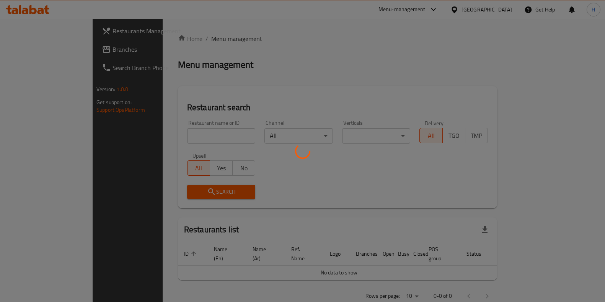
click at [218, 132] on div at bounding box center [302, 151] width 605 height 302
click at [193, 135] on div at bounding box center [302, 151] width 605 height 302
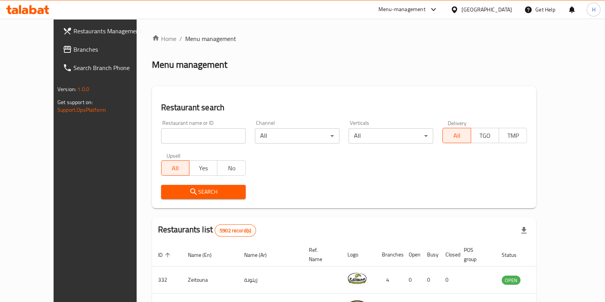
click at [197, 139] on input "search" at bounding box center [203, 135] width 85 height 15
type input "flip"
click button "Search" at bounding box center [203, 192] width 85 height 14
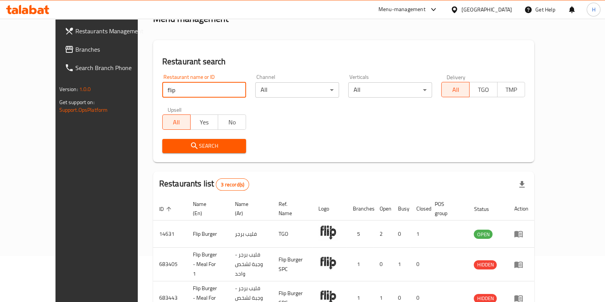
scroll to position [78, 0]
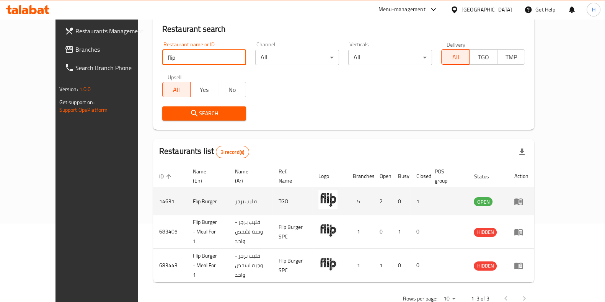
click at [523, 199] on icon "enhanced table" at bounding box center [518, 202] width 8 height 7
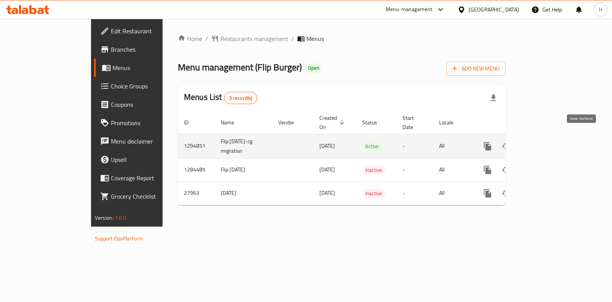
click at [552, 138] on link "enhanced table" at bounding box center [543, 146] width 18 height 18
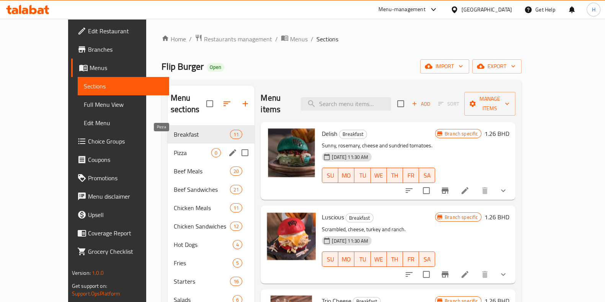
click at [186, 148] on span "Pizza" at bounding box center [193, 152] width 38 height 9
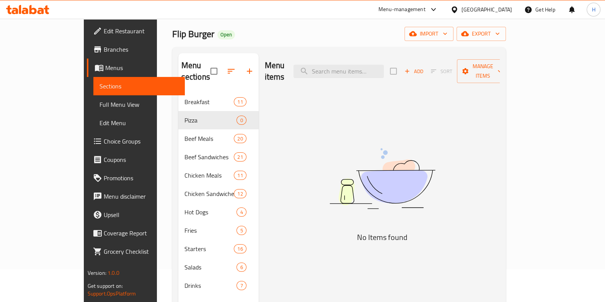
scroll to position [47, 0]
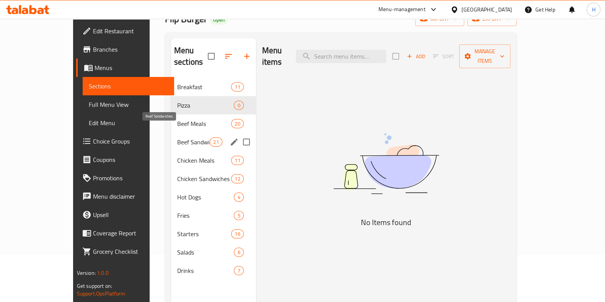
click at [171, 137] on div "Beef Sandwiches 21" at bounding box center [213, 142] width 85 height 18
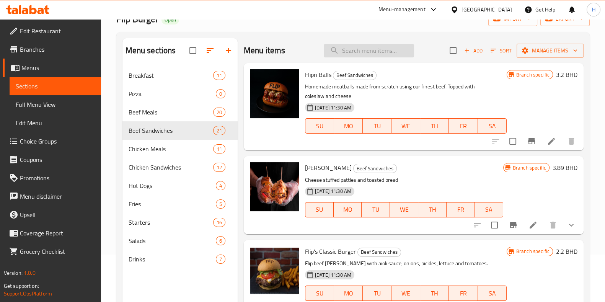
drag, startPoint x: 347, startPoint y: 47, endPoint x: 352, endPoint y: 42, distance: 7.0
click at [346, 46] on input "search" at bounding box center [369, 50] width 90 height 13
click at [27, 10] on icon at bounding box center [25, 11] width 7 height 7
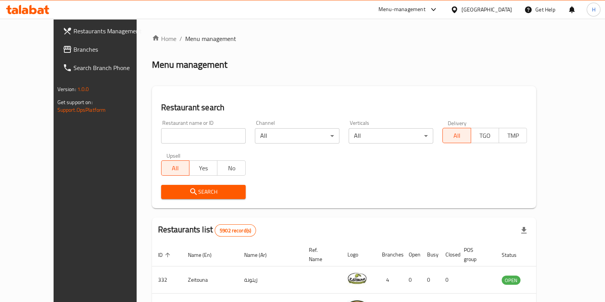
click at [191, 133] on input "search" at bounding box center [203, 135] width 85 height 15
type input "spin"
click button "Search" at bounding box center [203, 192] width 85 height 14
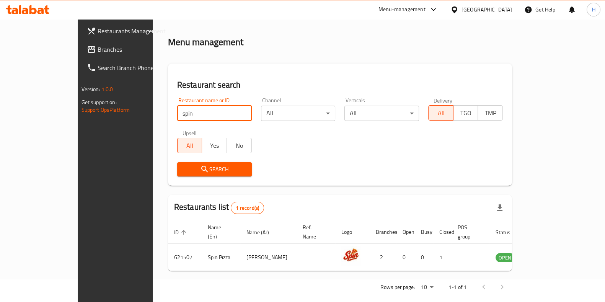
scroll to position [24, 0]
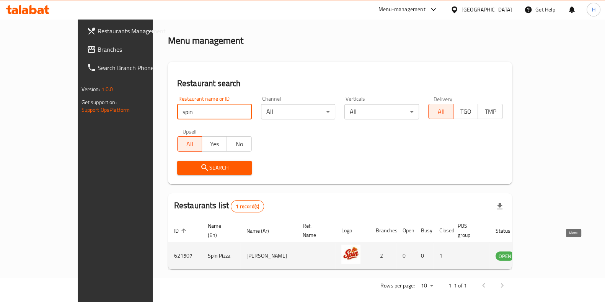
click at [545, 251] on icon "enhanced table" at bounding box center [540, 255] width 9 height 9
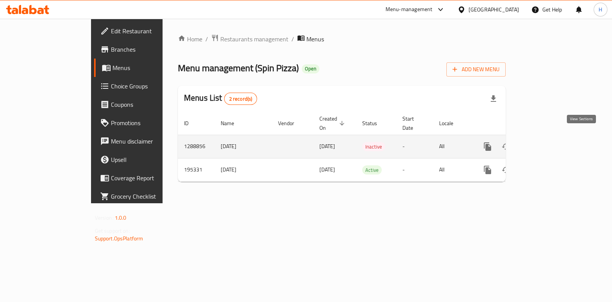
click at [546, 143] on icon "enhanced table" at bounding box center [543, 146] width 7 height 7
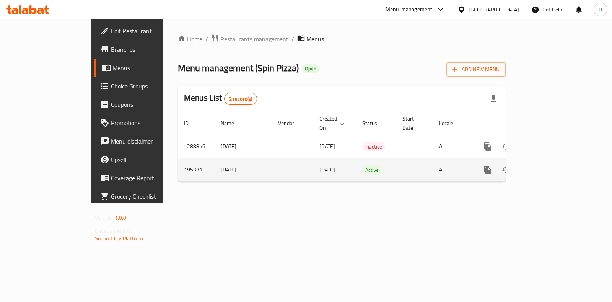
click at [546, 166] on icon "enhanced table" at bounding box center [543, 169] width 7 height 7
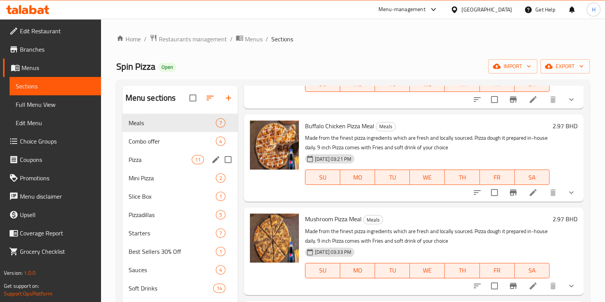
click at [142, 150] on div "Combo offer 4" at bounding box center [179, 141] width 115 height 18
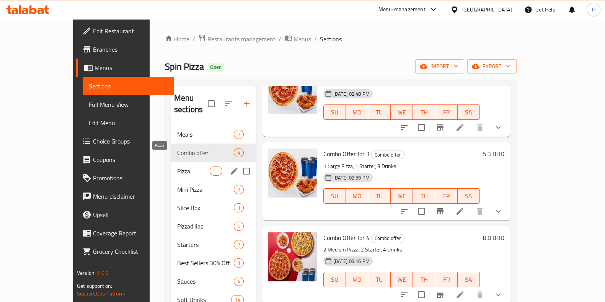
scroll to position [51, 0]
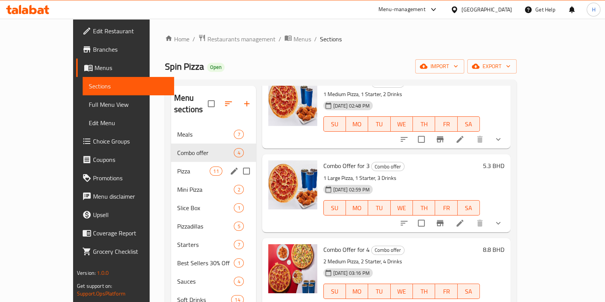
click at [177, 166] on span "Pizza" at bounding box center [193, 170] width 33 height 9
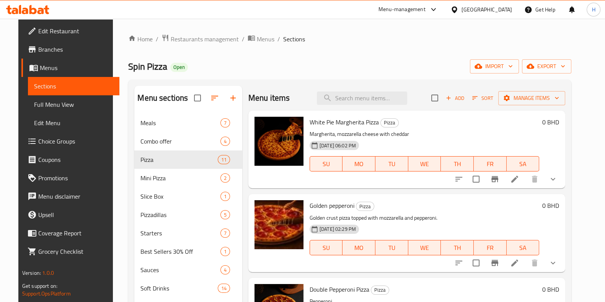
click at [27, 6] on icon at bounding box center [27, 9] width 43 height 9
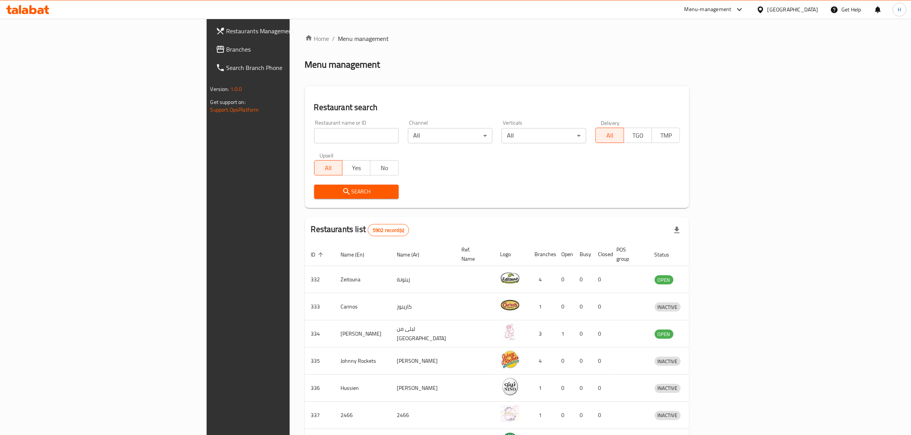
click at [314, 131] on input "search" at bounding box center [356, 135] width 85 height 15
click at [314, 137] on input "search" at bounding box center [356, 135] width 85 height 15
type input "عماني"
click button "Search" at bounding box center [356, 192] width 85 height 14
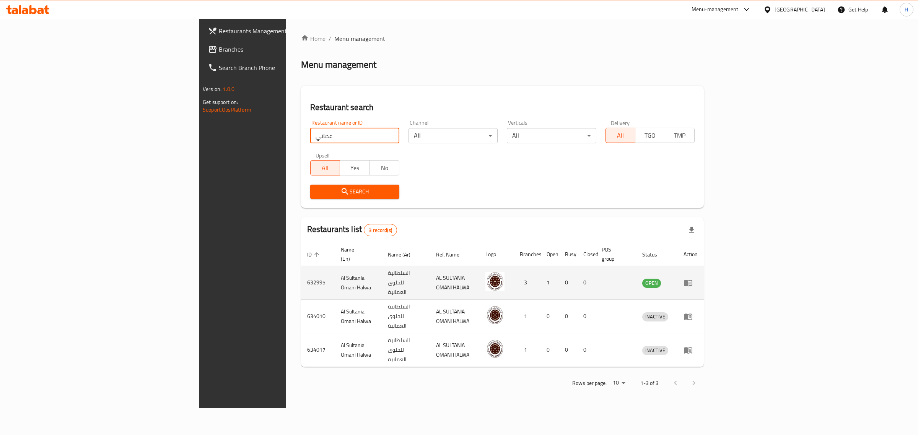
click at [704, 266] on td "enhanced table" at bounding box center [691, 283] width 26 height 34
click at [693, 279] on icon "enhanced table" at bounding box center [688, 283] width 9 height 9
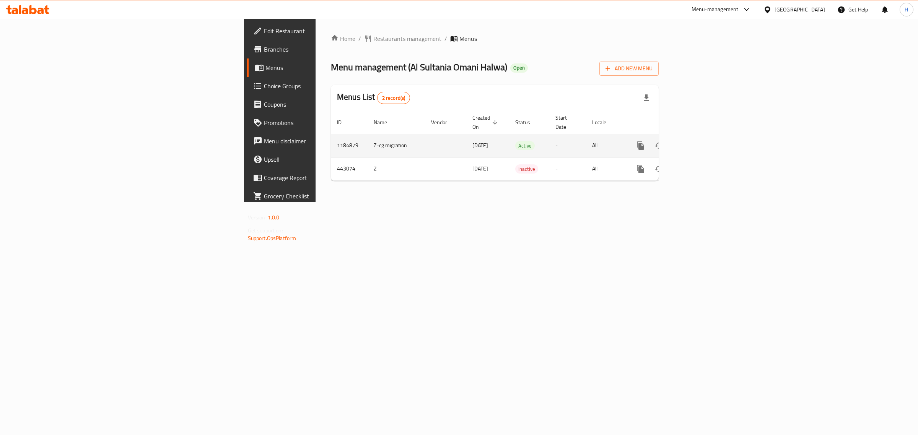
click at [701, 141] on icon "enhanced table" at bounding box center [695, 145] width 9 height 9
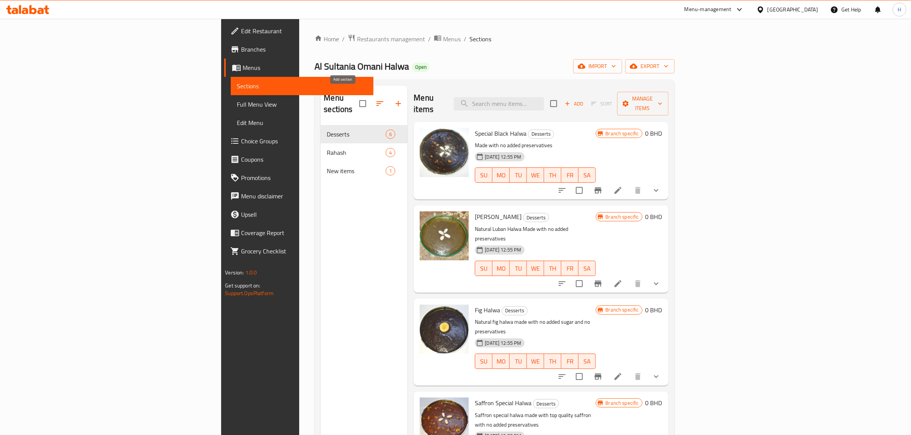
click at [394, 100] on icon "button" at bounding box center [398, 103] width 9 height 9
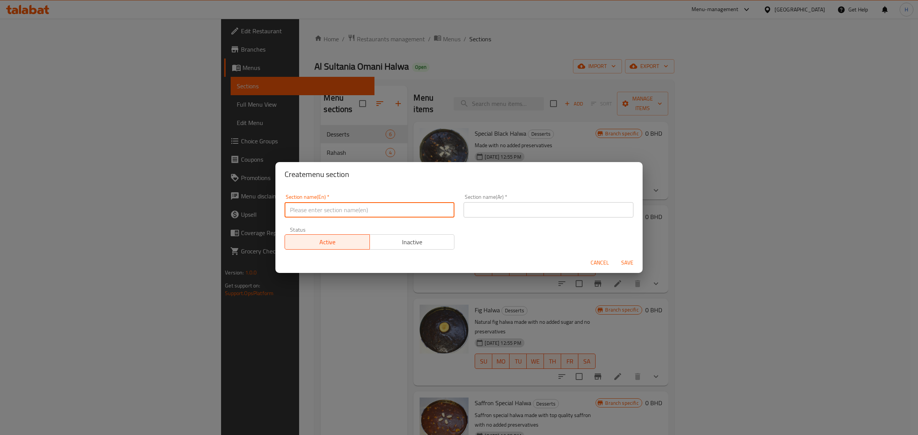
click at [409, 207] on input "text" at bounding box center [370, 209] width 170 height 15
type input "New items"
click at [530, 199] on div "Section name(Ar)   * Section name(Ar) *" at bounding box center [549, 205] width 170 height 23
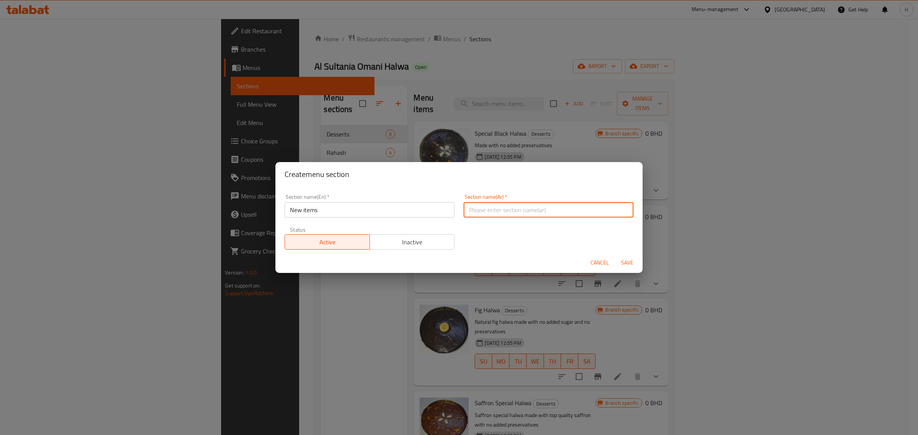
type input "ص"
type input "اصناف جديدة"
click at [629, 259] on span "Save" at bounding box center [627, 263] width 18 height 10
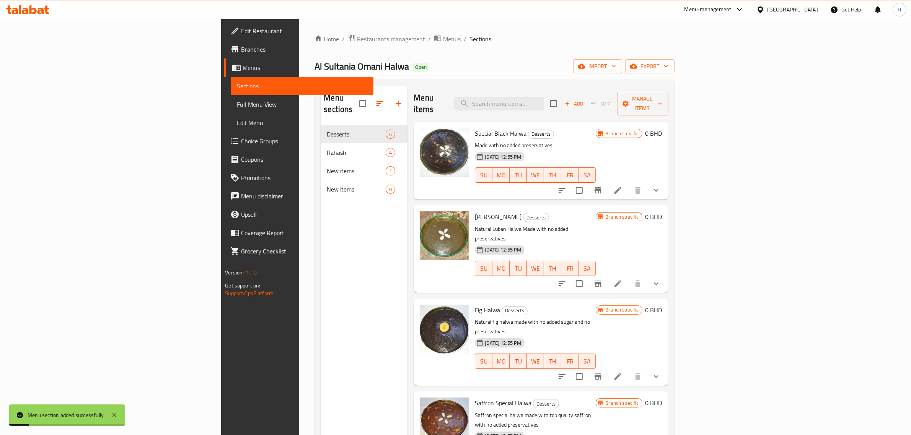
click at [371, 97] on button "button" at bounding box center [380, 104] width 18 height 18
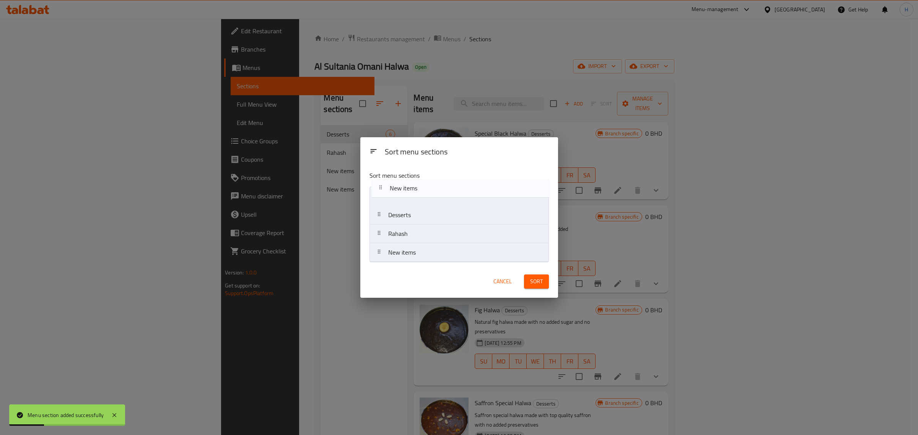
drag, startPoint x: 418, startPoint y: 250, endPoint x: 419, endPoint y: 183, distance: 67.4
click at [419, 183] on div "Sort menu sections Desserts Rahash New items New items" at bounding box center [459, 215] width 198 height 101
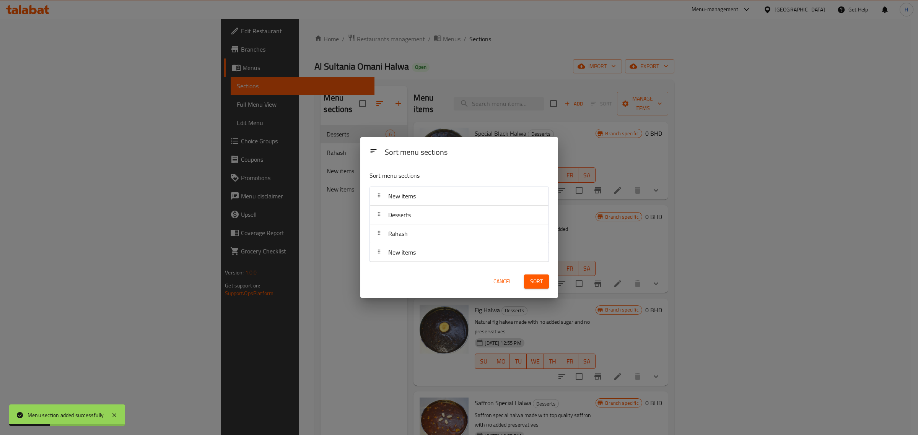
click at [543, 279] on button "Sort" at bounding box center [536, 282] width 25 height 14
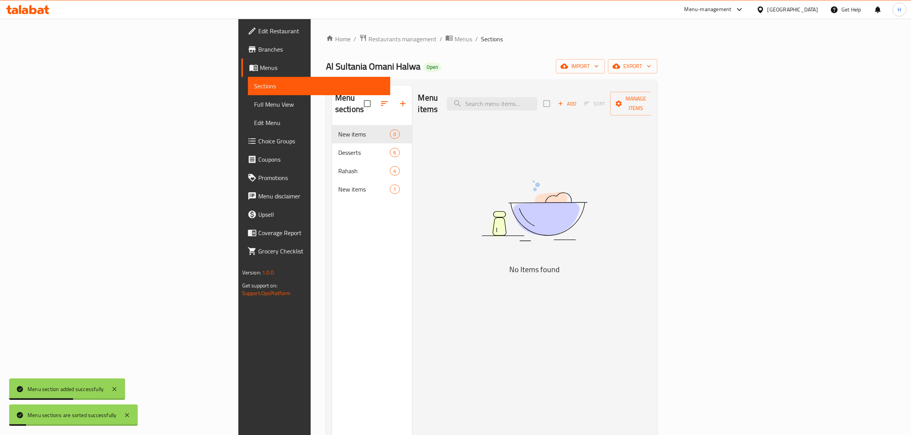
click at [577, 99] on span "Add" at bounding box center [567, 103] width 21 height 9
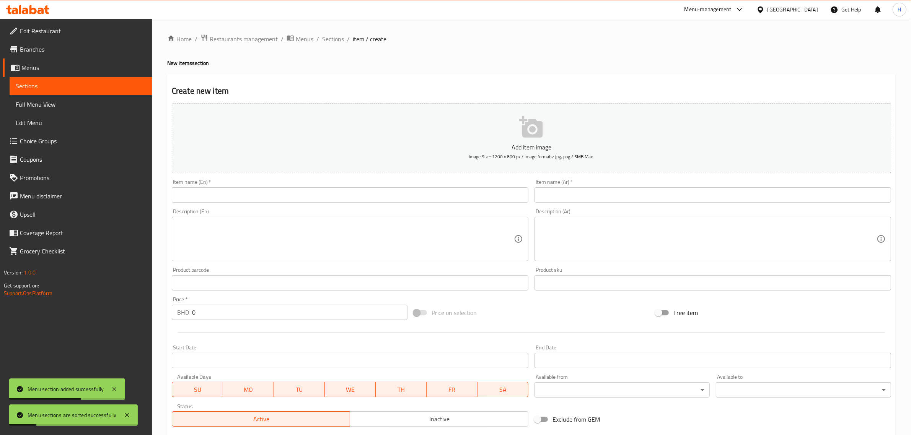
click at [410, 196] on div "Home / Restaurants management / Menus / Sections / item / create New items sect…" at bounding box center [531, 279] width 729 height 491
drag, startPoint x: 563, startPoint y: 186, endPoint x: 569, endPoint y: 197, distance: 12.2
click at [567, 193] on div "Item name (Ar)   * Item name (Ar) *" at bounding box center [713, 190] width 357 height 23
click at [569, 197] on input "text" at bounding box center [713, 195] width 357 height 15
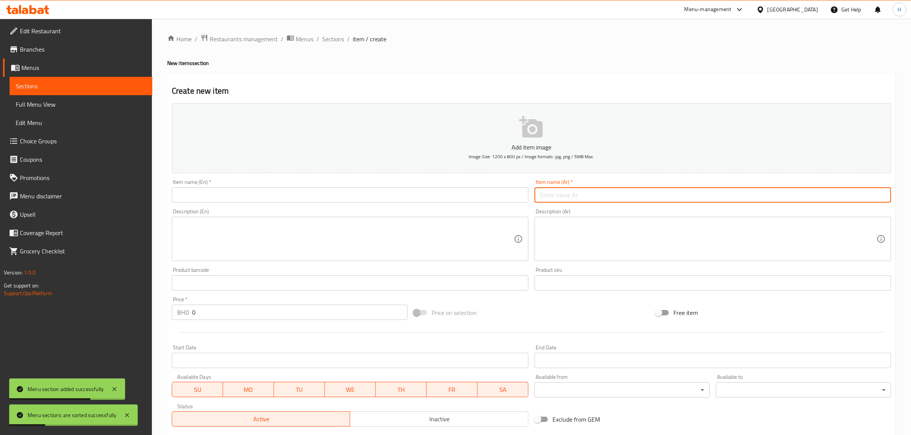
paste input "علبة 12 كب متوسط كيلو واحد"
type input "علبة 12 كب متوسط كيلو واحد"
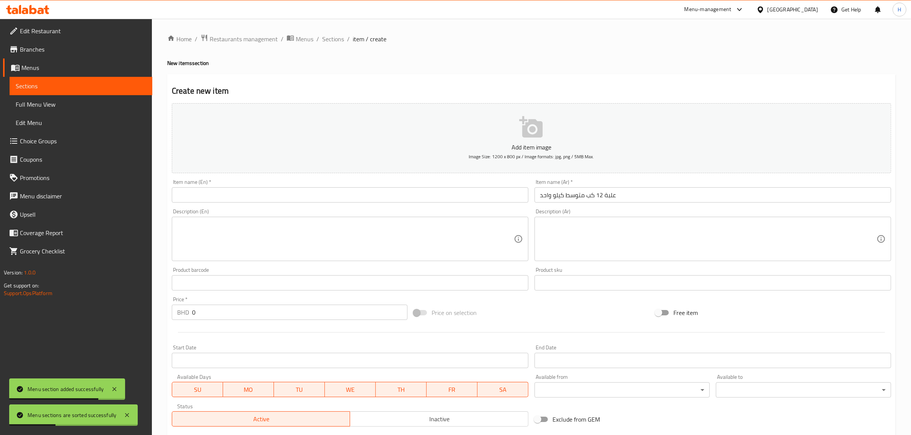
click at [460, 203] on div "Item name (En)   * Item name (En) *" at bounding box center [350, 190] width 363 height 29
click at [427, 195] on input "text" at bounding box center [350, 195] width 357 height 15
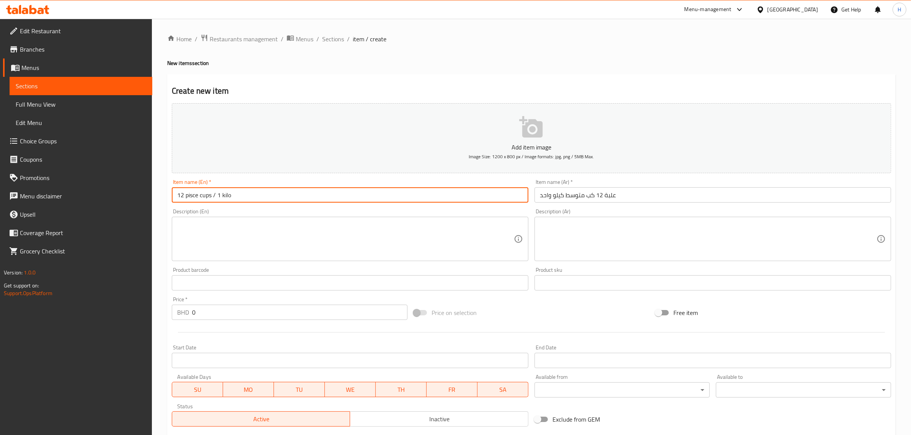
click at [212, 193] on input "12 pisce cups / 1 kilo" at bounding box center [350, 195] width 357 height 15
drag, startPoint x: 277, startPoint y: 194, endPoint x: 0, endPoint y: 198, distance: 277.1
click at [0, 199] on div "Edit Restaurant Branches Menus Sections Full Menu View Edit Menu Choice Groups …" at bounding box center [455, 280] width 911 height 522
click at [289, 192] on input "12 pisce cups meduim / 1 kilo" at bounding box center [350, 195] width 357 height 15
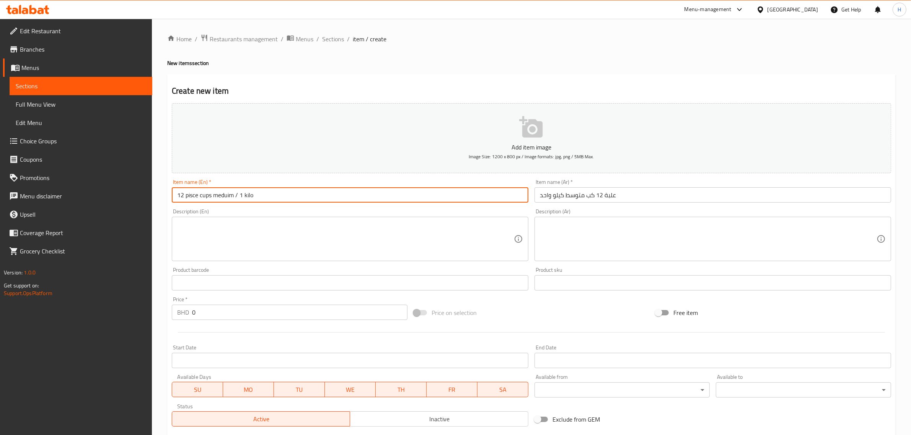
click at [289, 192] on input "12 pisce cups meduim / 1 kilo" at bounding box center [350, 195] width 357 height 15
paste input "12 piece cups medium / 1"
click at [289, 192] on input "12 pisce cups meduim / 1 12 piece cups medium / 1 kilo" at bounding box center [350, 195] width 357 height 15
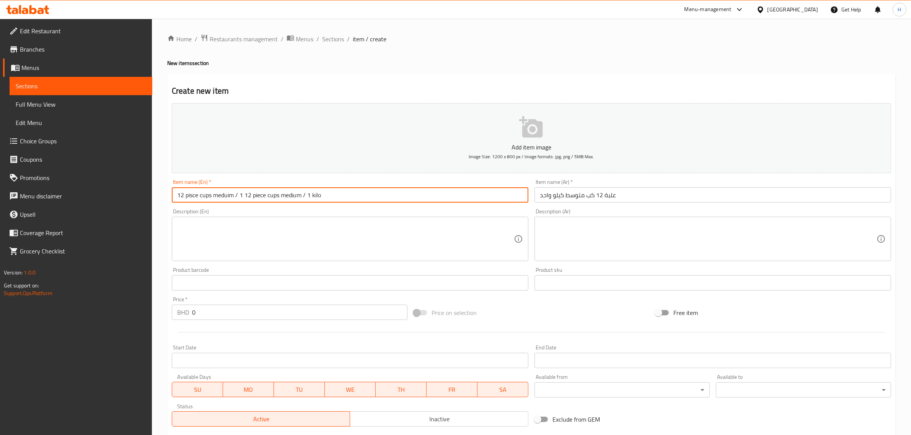
paste input "text"
type input "12 piece cups medium / 1 kilo"
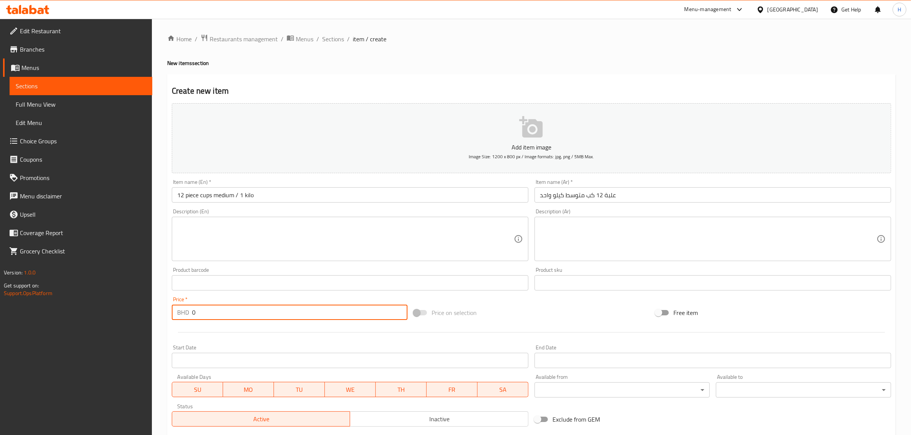
drag, startPoint x: 293, startPoint y: 312, endPoint x: 182, endPoint y: 310, distance: 111.0
click at [183, 311] on div "BHD 0 Price *" at bounding box center [290, 312] width 236 height 15
type input "7"
click at [454, 119] on button "Add item image Image Size: 1200 x 800 px / Image formats: jpg, png / 5MB Max." at bounding box center [531, 138] width 719 height 70
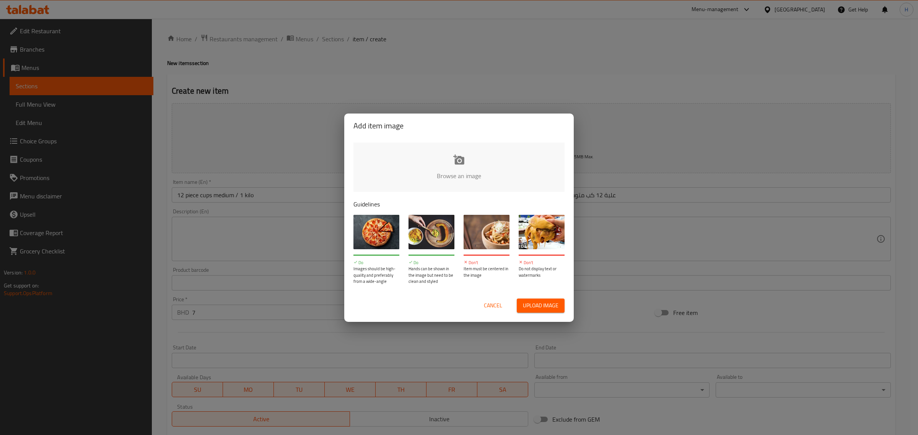
click at [465, 58] on div "Add item image Browse an image Guidelines Do Images should be high-quality and …" at bounding box center [459, 217] width 918 height 435
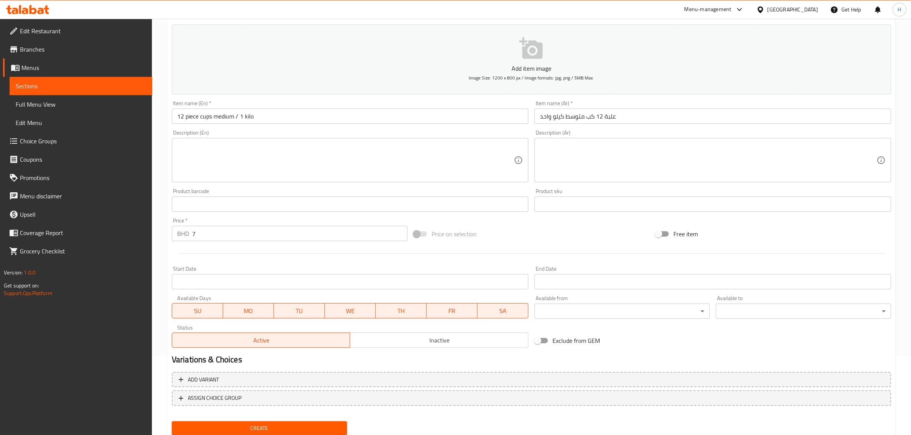
scroll to position [104, 0]
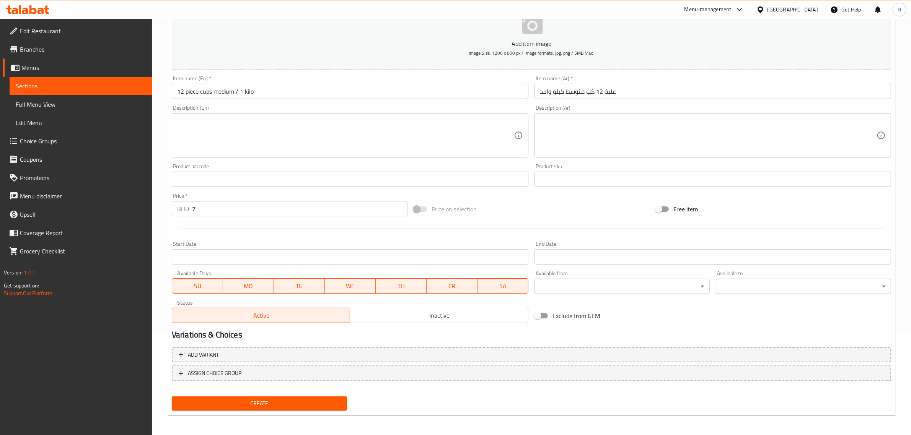
click at [270, 403] on span "Create" at bounding box center [259, 404] width 163 height 10
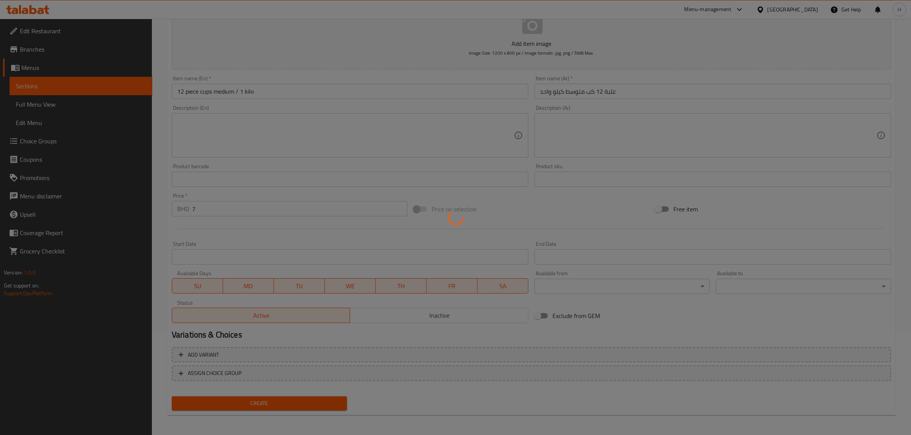
type input "0"
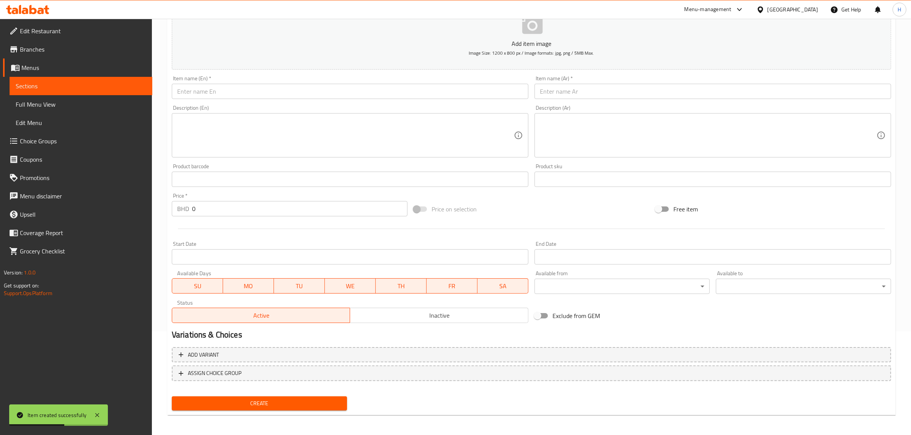
scroll to position [8, 0]
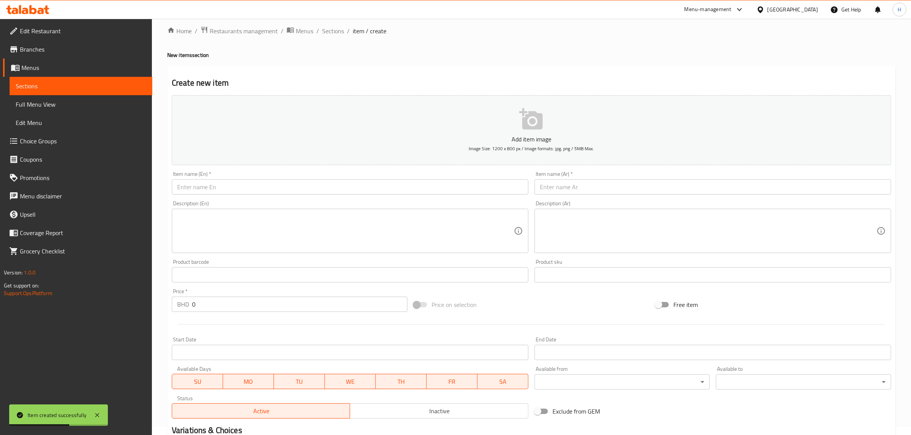
click at [614, 176] on div "Item name (Ar)   * Item name (Ar) *" at bounding box center [713, 182] width 357 height 23
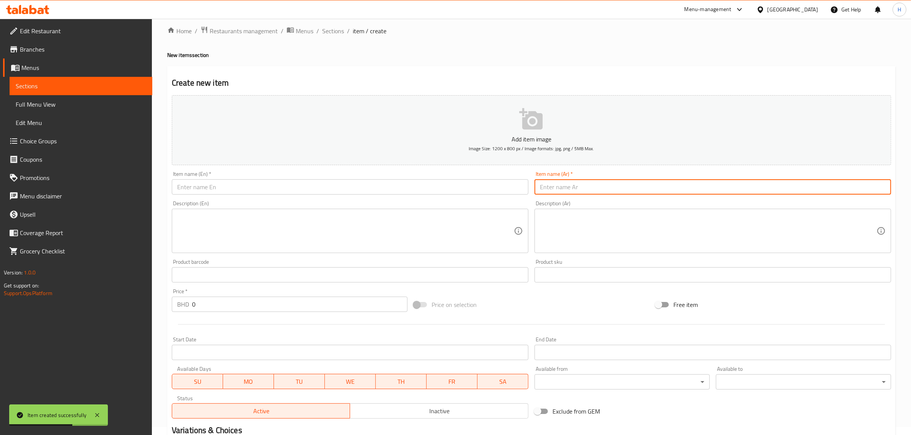
click at [615, 181] on input "text" at bounding box center [713, 186] width 357 height 15
paste input "علبة 25 كب صغير"
click at [599, 189] on input "علبة 25 كب صغير 3/4" at bounding box center [713, 186] width 357 height 15
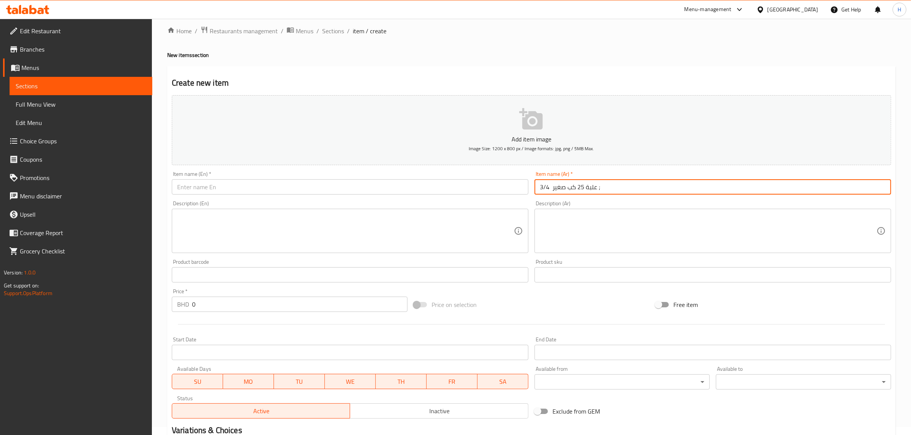
paste input "علبة 25 كب صغير"
type input "علبة 25 كب صغير 3/4 ;dg,"
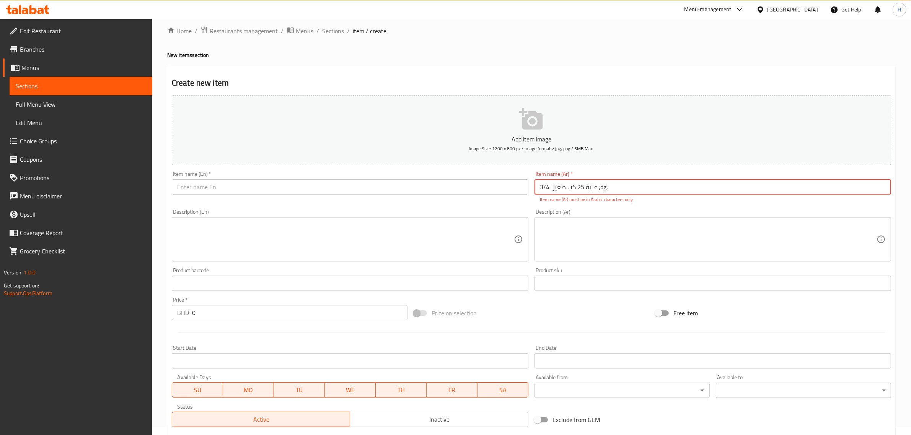
click at [631, 186] on input "علبة 25 كب صغير 3/4 ;dg," at bounding box center [713, 186] width 357 height 15
drag, startPoint x: 563, startPoint y: 183, endPoint x: 558, endPoint y: 178, distance: 6.8
click at [563, 183] on input "text" at bounding box center [713, 186] width 357 height 15
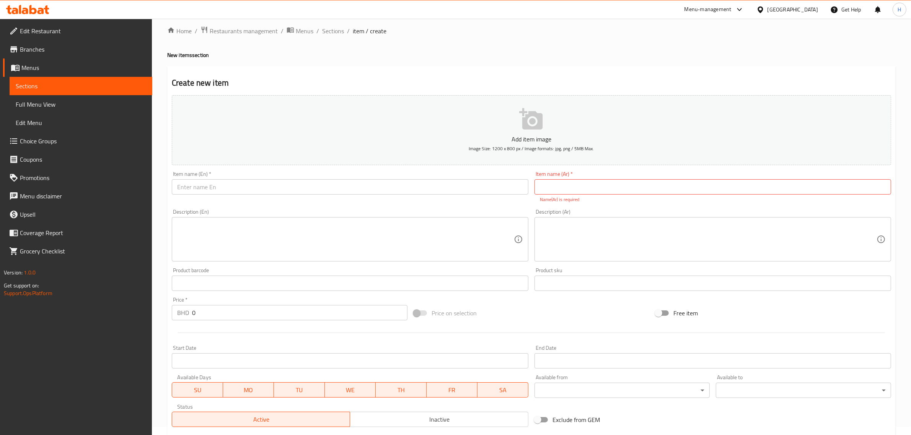
paste input "علبة 25 كب صغير"
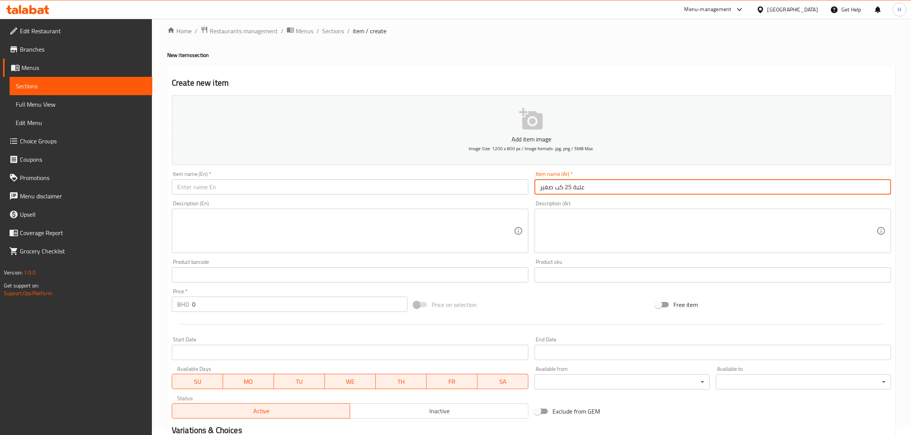
type input "علبة 25 كب صغير"
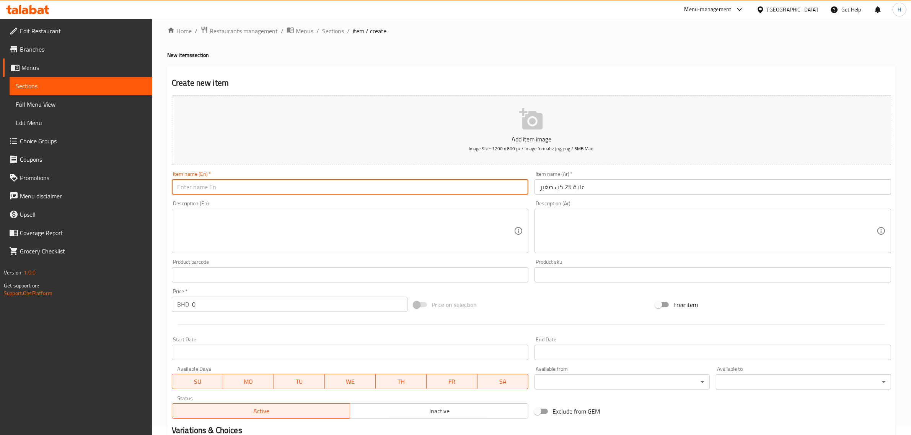
click at [323, 192] on input "text" at bounding box center [350, 186] width 357 height 15
drag, startPoint x: 0, startPoint y: 191, endPoint x: 209, endPoint y: 180, distance: 209.6
click at [0, 188] on div "Edit Restaurant Branches Menus Sections Full Menu View Edit Menu Choice Groups …" at bounding box center [455, 272] width 911 height 522
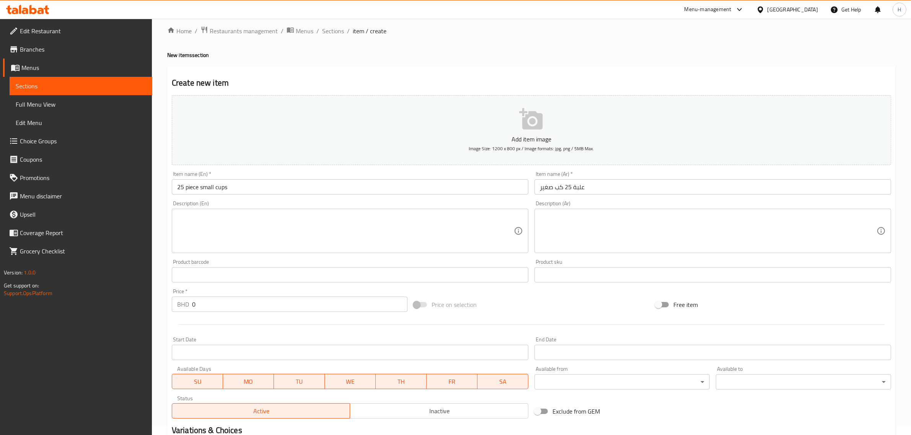
click at [262, 184] on input "25 piece small cups" at bounding box center [350, 186] width 357 height 15
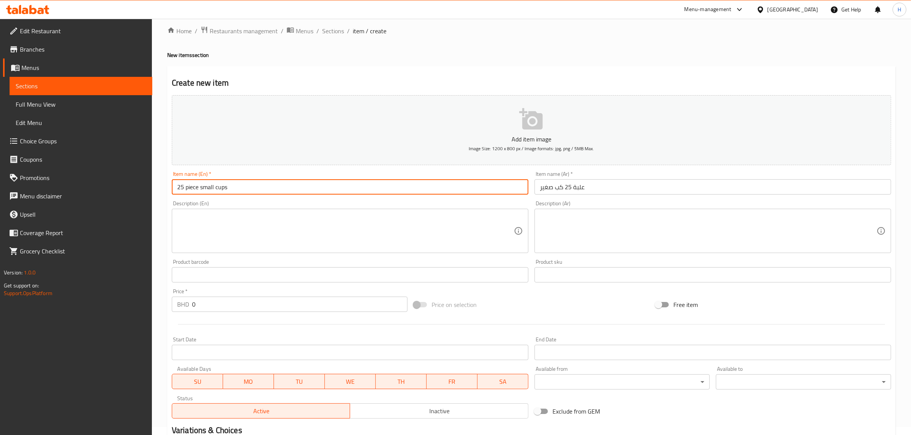
click at [262, 184] on input "25 piece small cups" at bounding box center [350, 186] width 357 height 15
paste input "text"
click at [217, 188] on input "25 piece small cups" at bounding box center [350, 186] width 357 height 15
click at [213, 188] on input "25 piece small cups" at bounding box center [350, 186] width 357 height 15
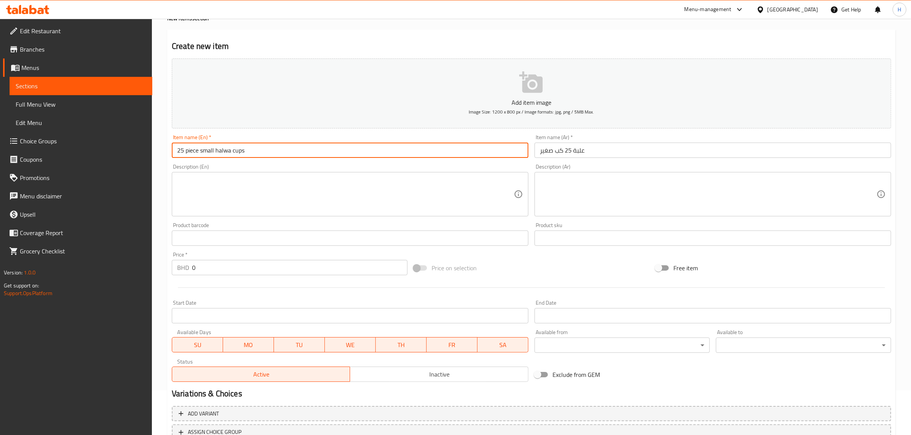
scroll to position [104, 0]
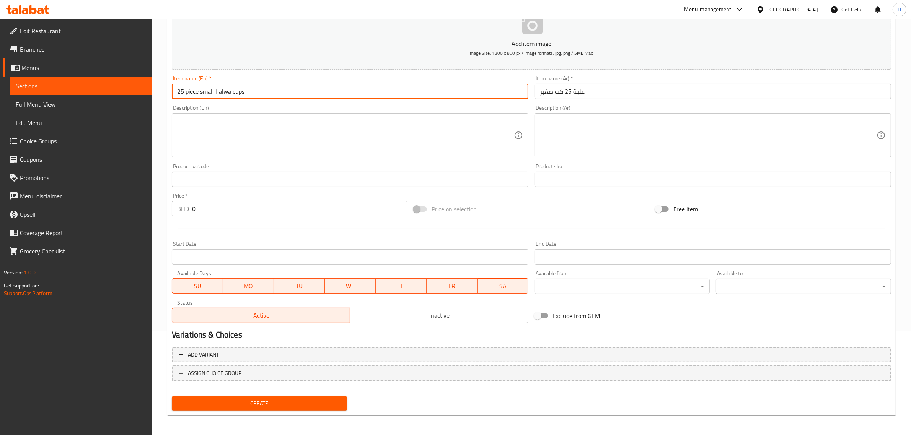
type input "25 piece small halwa cups"
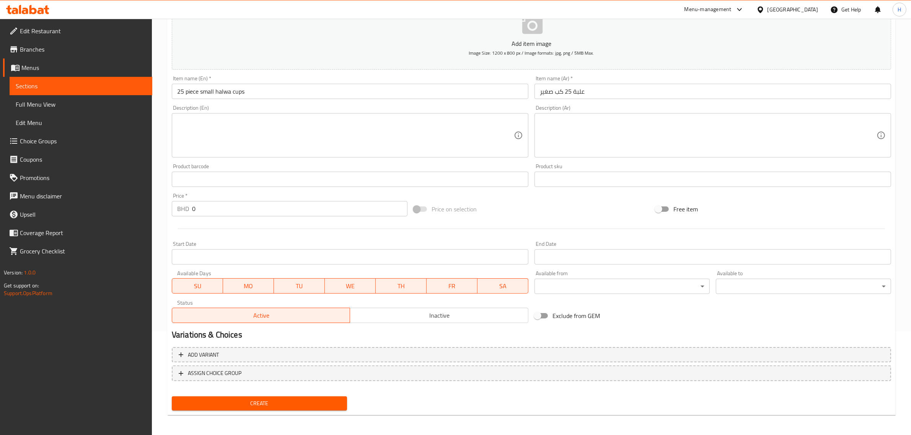
drag, startPoint x: 243, startPoint y: 202, endPoint x: 165, endPoint y: 210, distance: 78.9
click at [165, 210] on div "Home / Restaurants management / Menus / Sections / item / create New items sect…" at bounding box center [531, 176] width 759 height 522
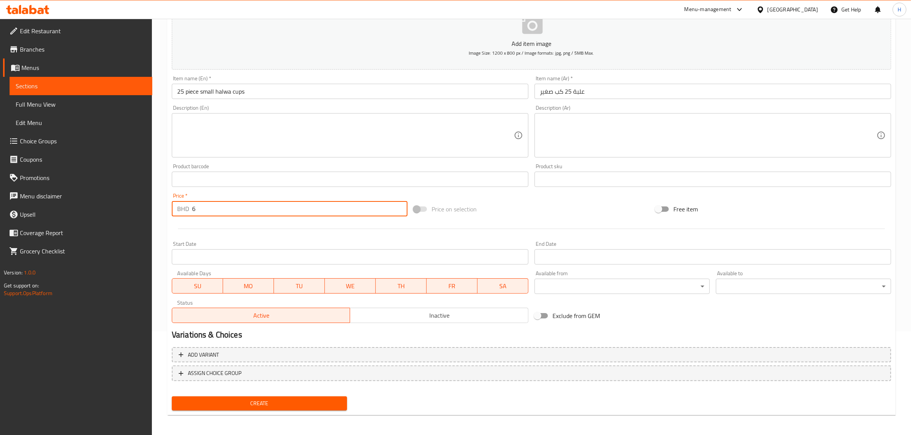
type input "6"
click at [276, 401] on span "Create" at bounding box center [259, 404] width 163 height 10
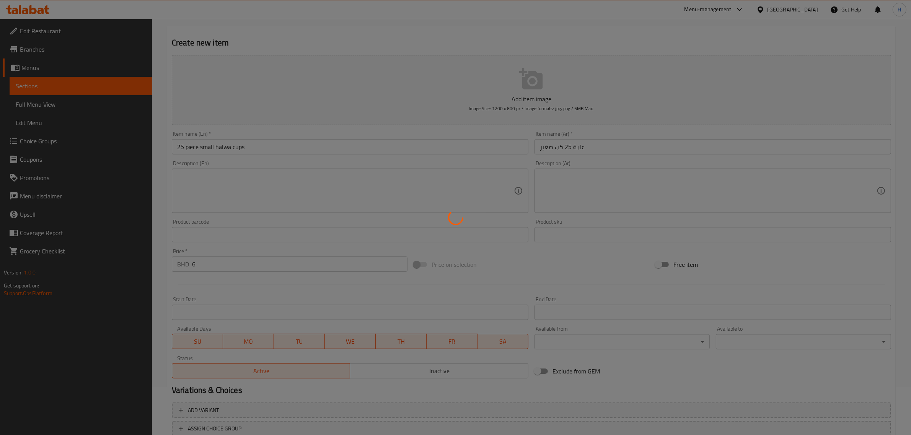
scroll to position [0, 0]
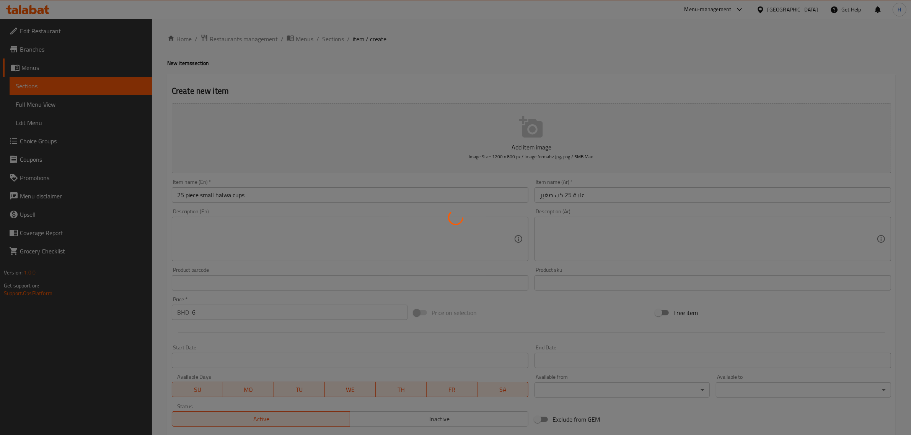
type input "0"
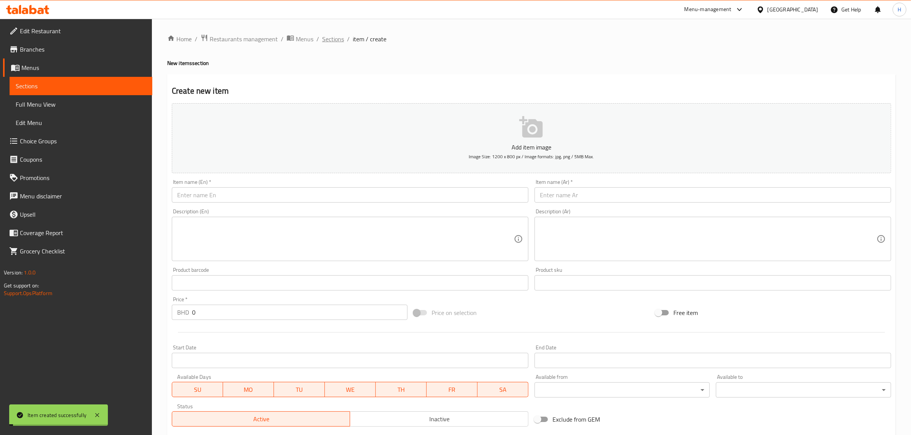
click at [333, 38] on span "Sections" at bounding box center [333, 38] width 22 height 9
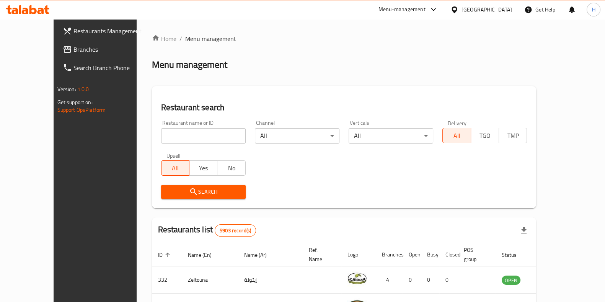
click at [184, 131] on input "search" at bounding box center [203, 135] width 85 height 15
click button "Search" at bounding box center [203, 192] width 85 height 14
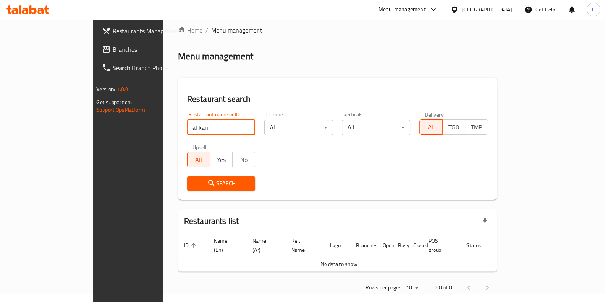
scroll to position [10, 0]
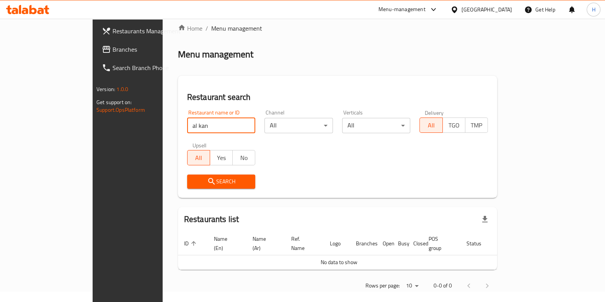
type input "al kan"
click button "Search" at bounding box center [221, 181] width 68 height 14
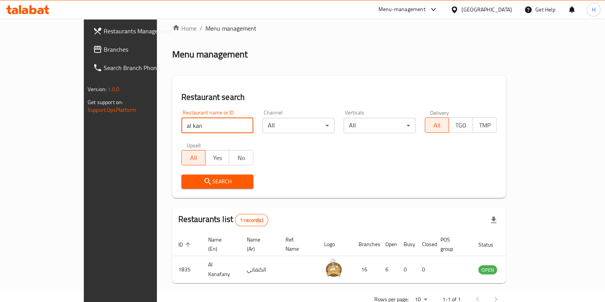
scroll to position [24, 0]
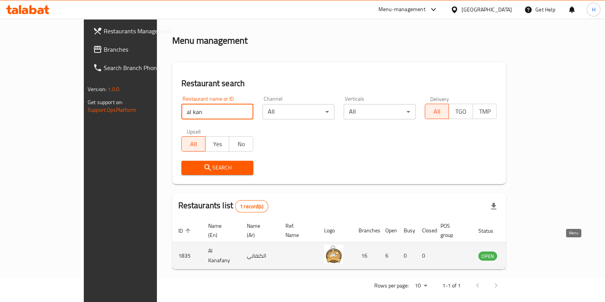
click at [528, 251] on icon "enhanced table" at bounding box center [523, 255] width 9 height 9
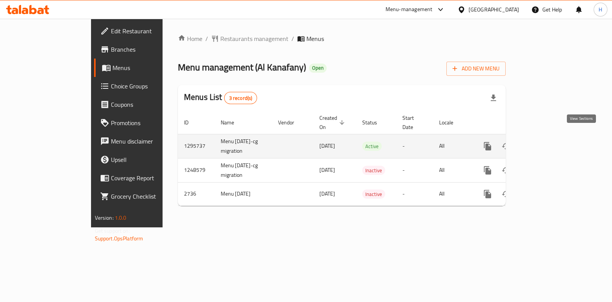
click at [548, 142] on icon "enhanced table" at bounding box center [542, 146] width 9 height 9
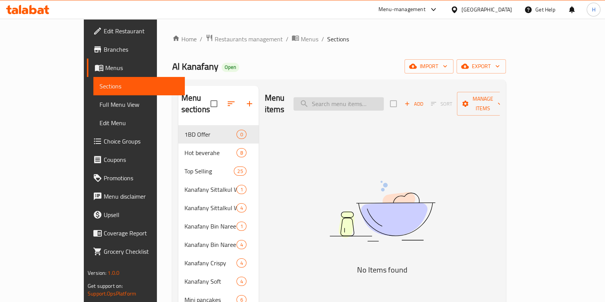
click at [362, 98] on input "search" at bounding box center [339, 103] width 90 height 13
type input "sitt"
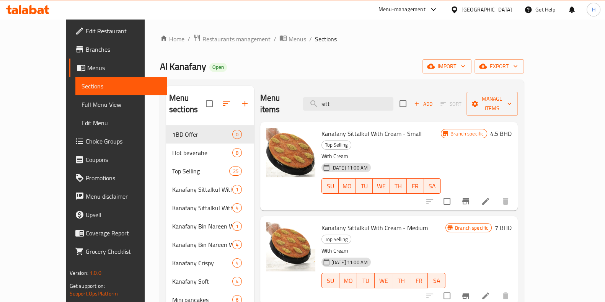
click at [345, 128] on span "Kanafany Sittalkul With Cream - Small" at bounding box center [371, 133] width 100 height 11
copy h6 "Kanafany Sittalkul With Cream - Small"
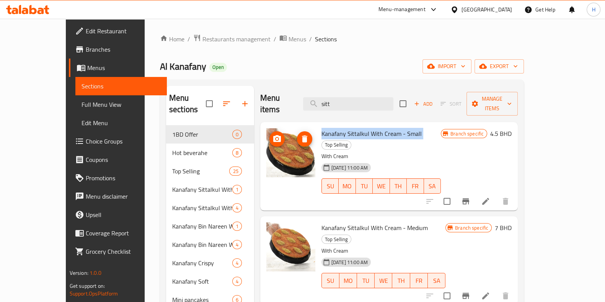
drag, startPoint x: 285, startPoint y: 157, endPoint x: 324, endPoint y: 169, distance: 40.1
click at [325, 181] on span "SU" at bounding box center [330, 186] width 11 height 11
click at [26, 9] on icon at bounding box center [25, 11] width 7 height 7
